Goal: Information Seeking & Learning: Learn about a topic

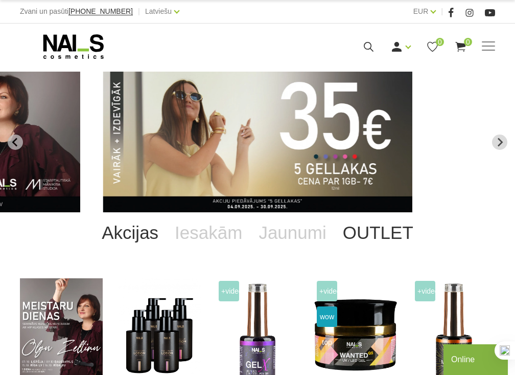
click at [366, 241] on link "OUTLET" at bounding box center [378, 232] width 87 height 41
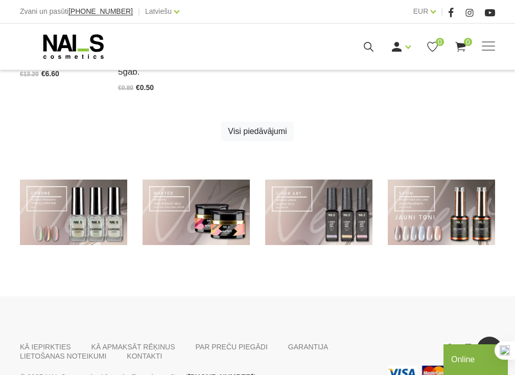
scroll to position [593, 0]
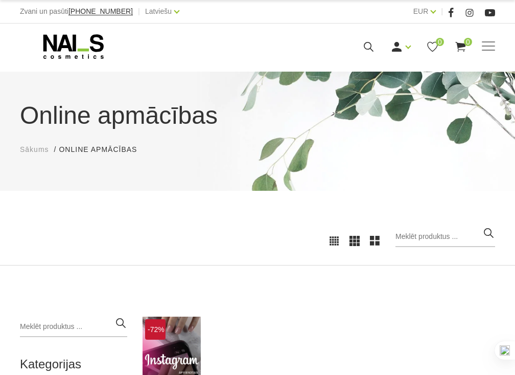
click at [513, 104] on div "Online apmācības Sākums Online apmācības Online apmācības" at bounding box center [257, 131] width 515 height 119
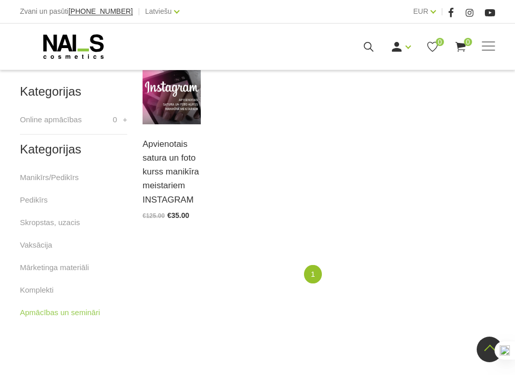
scroll to position [266, 0]
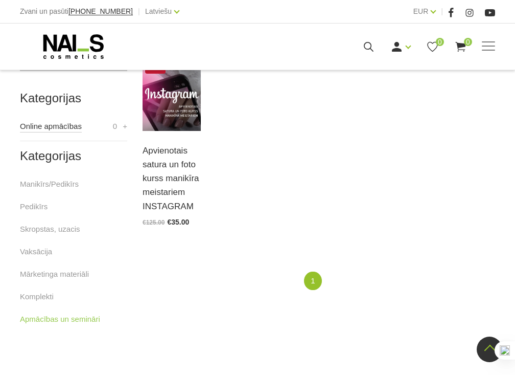
click at [65, 127] on link "Online apmācības" at bounding box center [51, 126] width 62 height 12
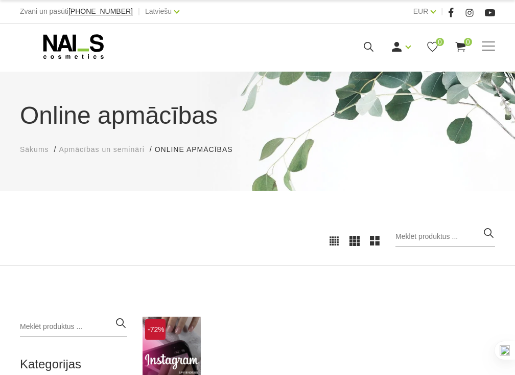
click at [379, 288] on div "Online apmācības Sākums Apmācības un semināri Online apmācības Online apmācības…" at bounding box center [257, 325] width 515 height 651
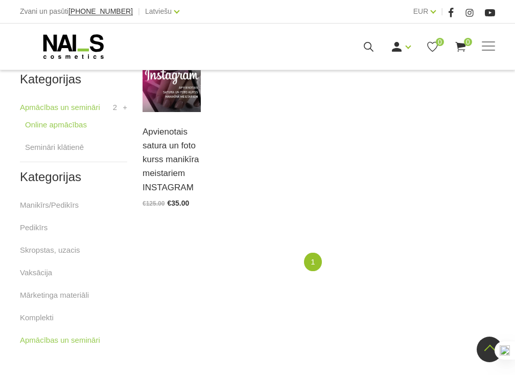
scroll to position [286, 0]
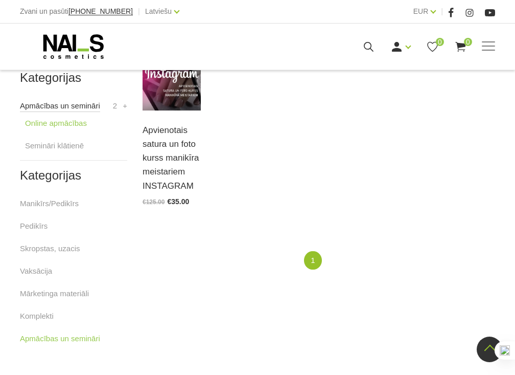
click at [88, 106] on link "Apmācības un semināri" at bounding box center [60, 106] width 80 height 12
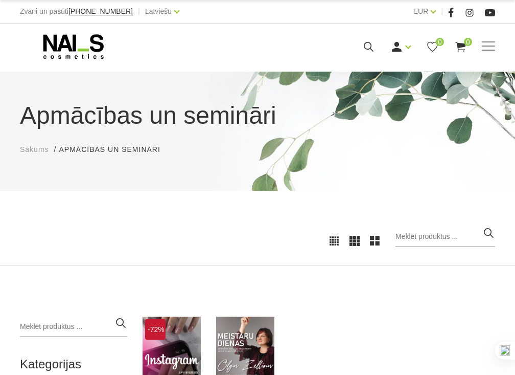
click at [386, 164] on div "Apmācības un semināri Sākums Apmācības un semināri Apmācības un semināri" at bounding box center [257, 131] width 515 height 119
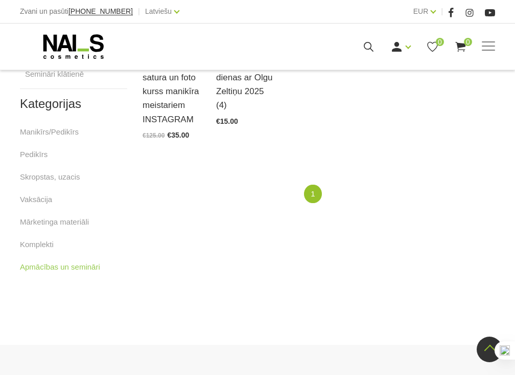
scroll to position [368, 0]
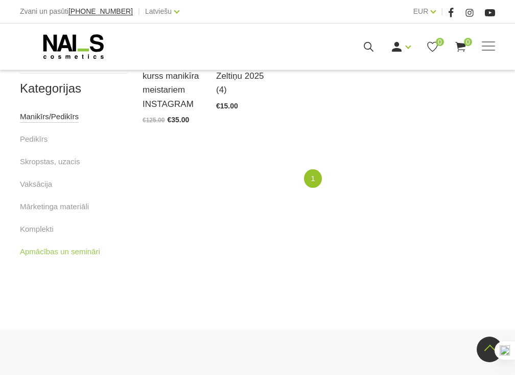
click at [44, 117] on link "Manikīrs/Pedikīrs" at bounding box center [49, 116] width 59 height 12
